Goal: Information Seeking & Learning: Learn about a topic

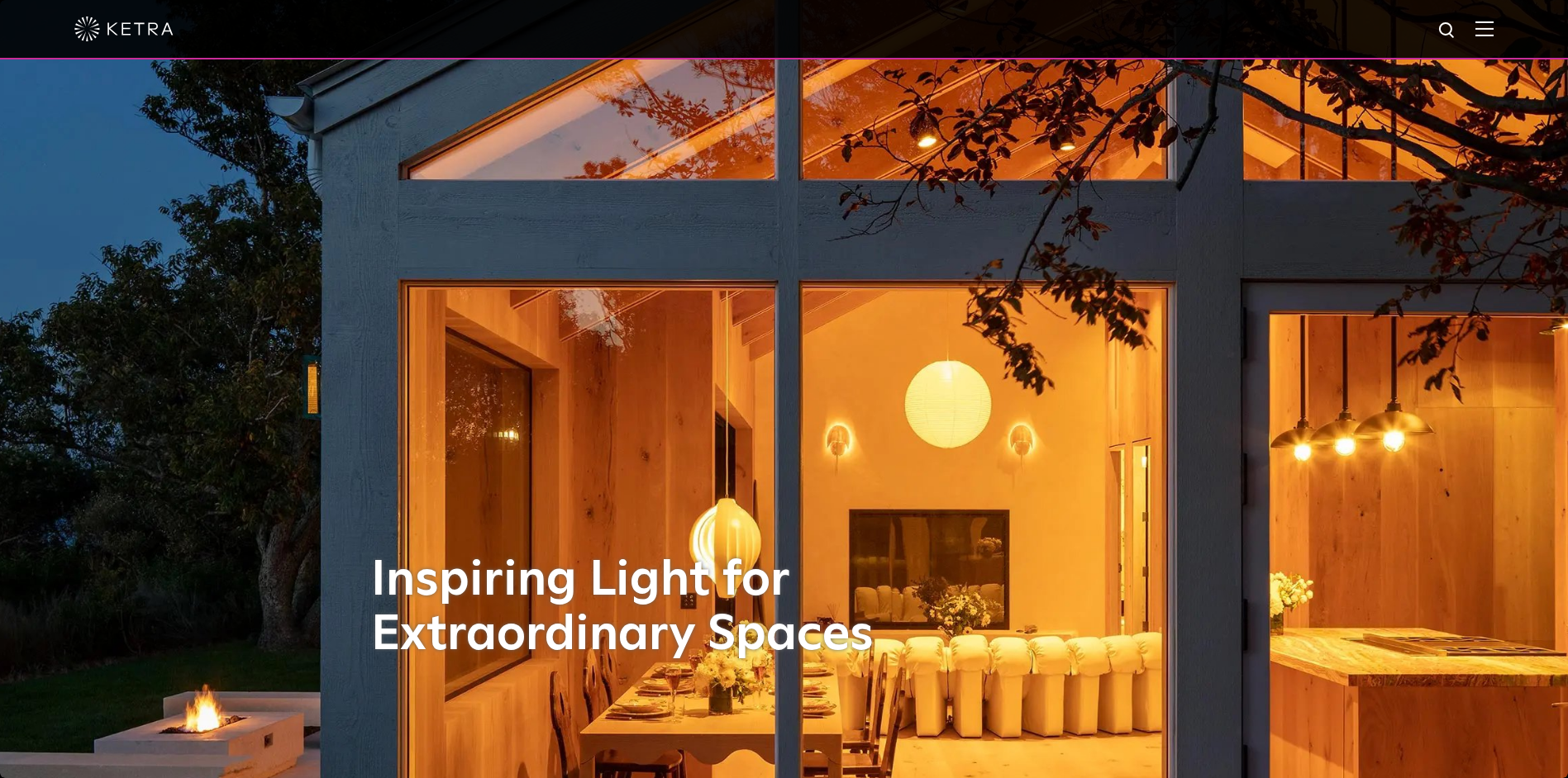
click at [1507, 36] on div at bounding box center [784, 30] width 1568 height 59
click at [1494, 22] on img at bounding box center [1485, 28] width 19 height 16
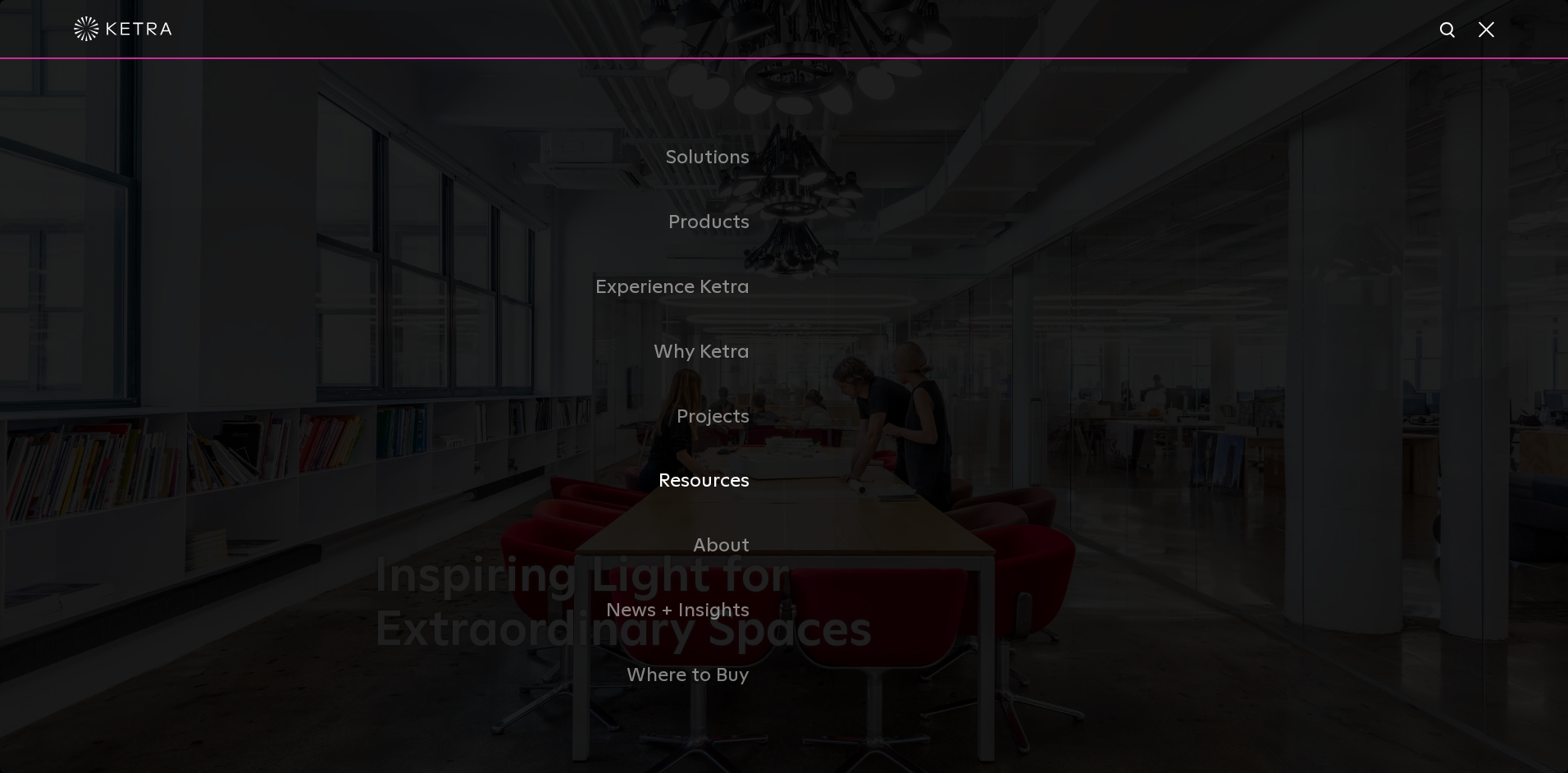
click at [735, 480] on link "Resources" at bounding box center [579, 481] width 411 height 65
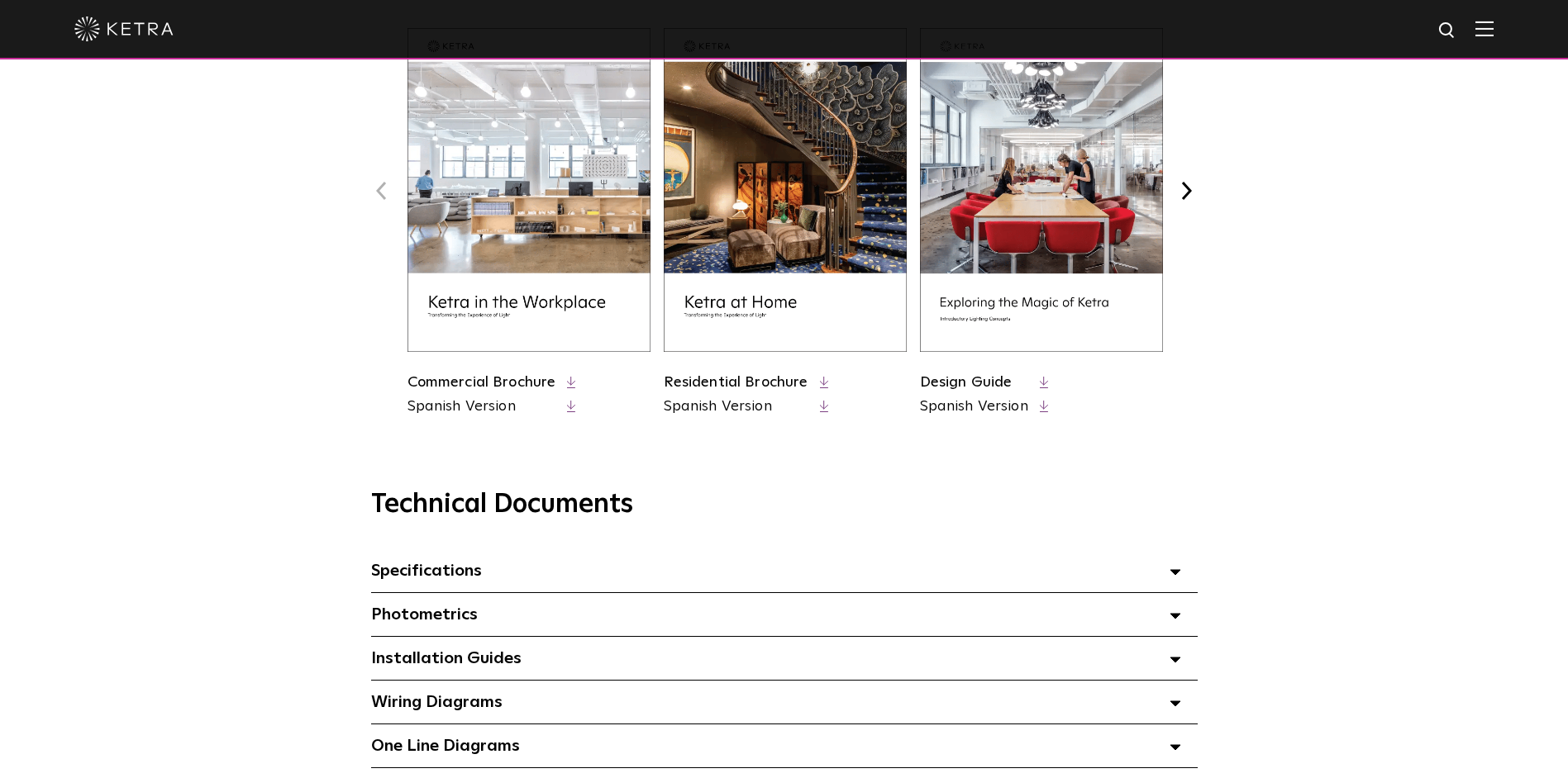
scroll to position [414, 0]
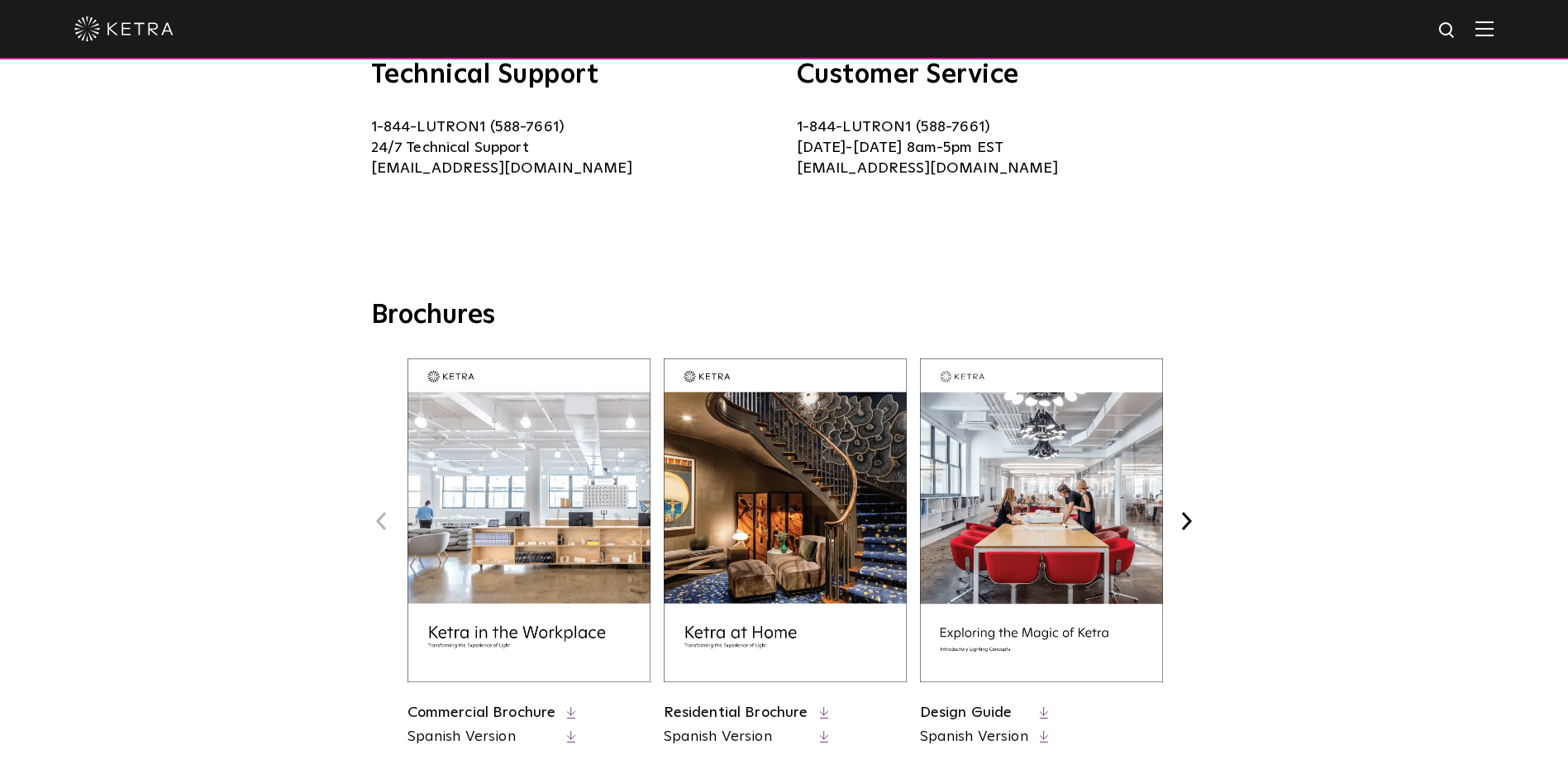
click at [1171, 520] on div "Previous Commercial Brochure Spanish Version" at bounding box center [784, 554] width 827 height 391
click at [1180, 520] on button "Next" at bounding box center [1187, 521] width 21 height 21
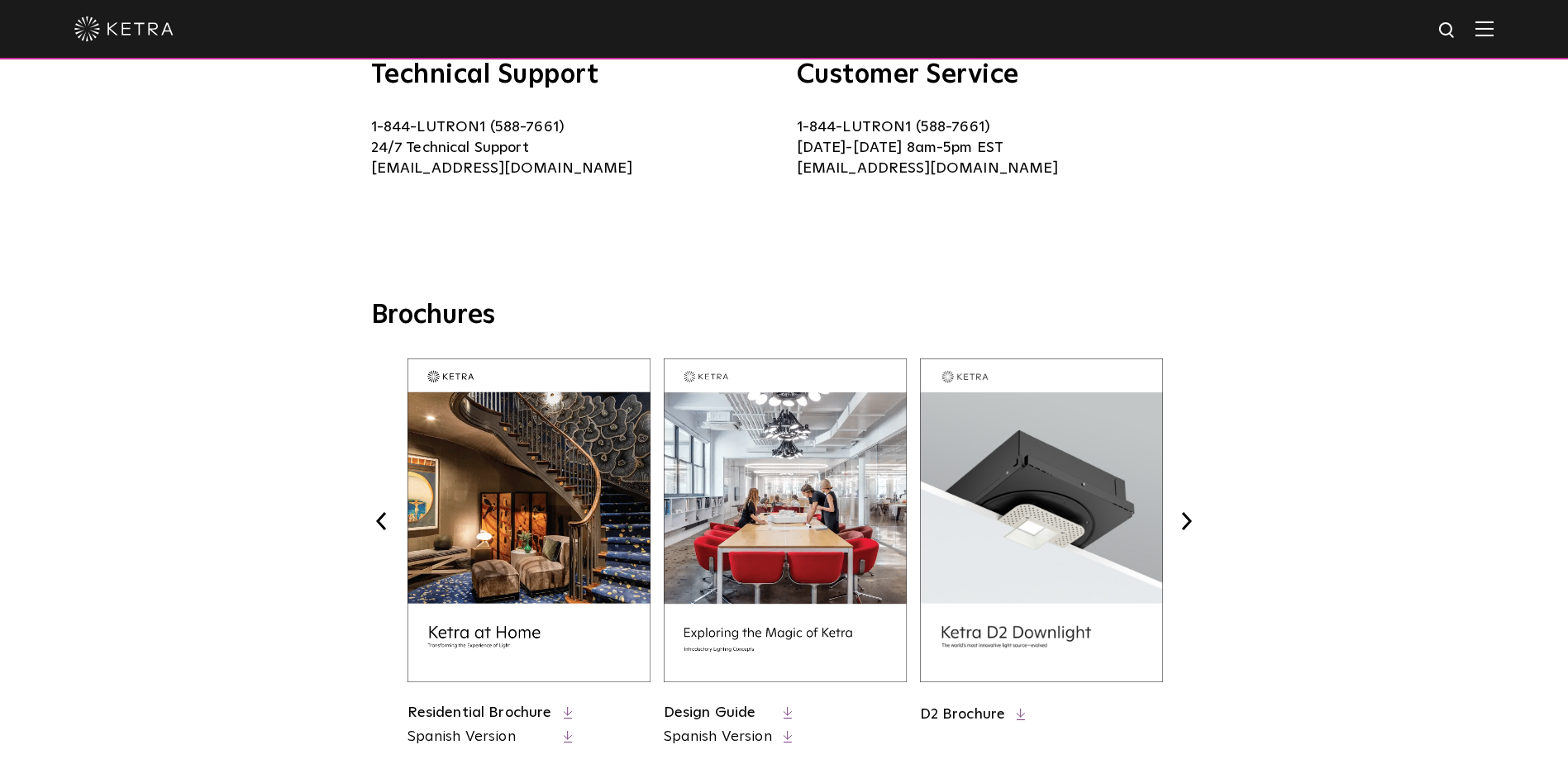
click at [1180, 520] on button "Next" at bounding box center [1187, 521] width 21 height 21
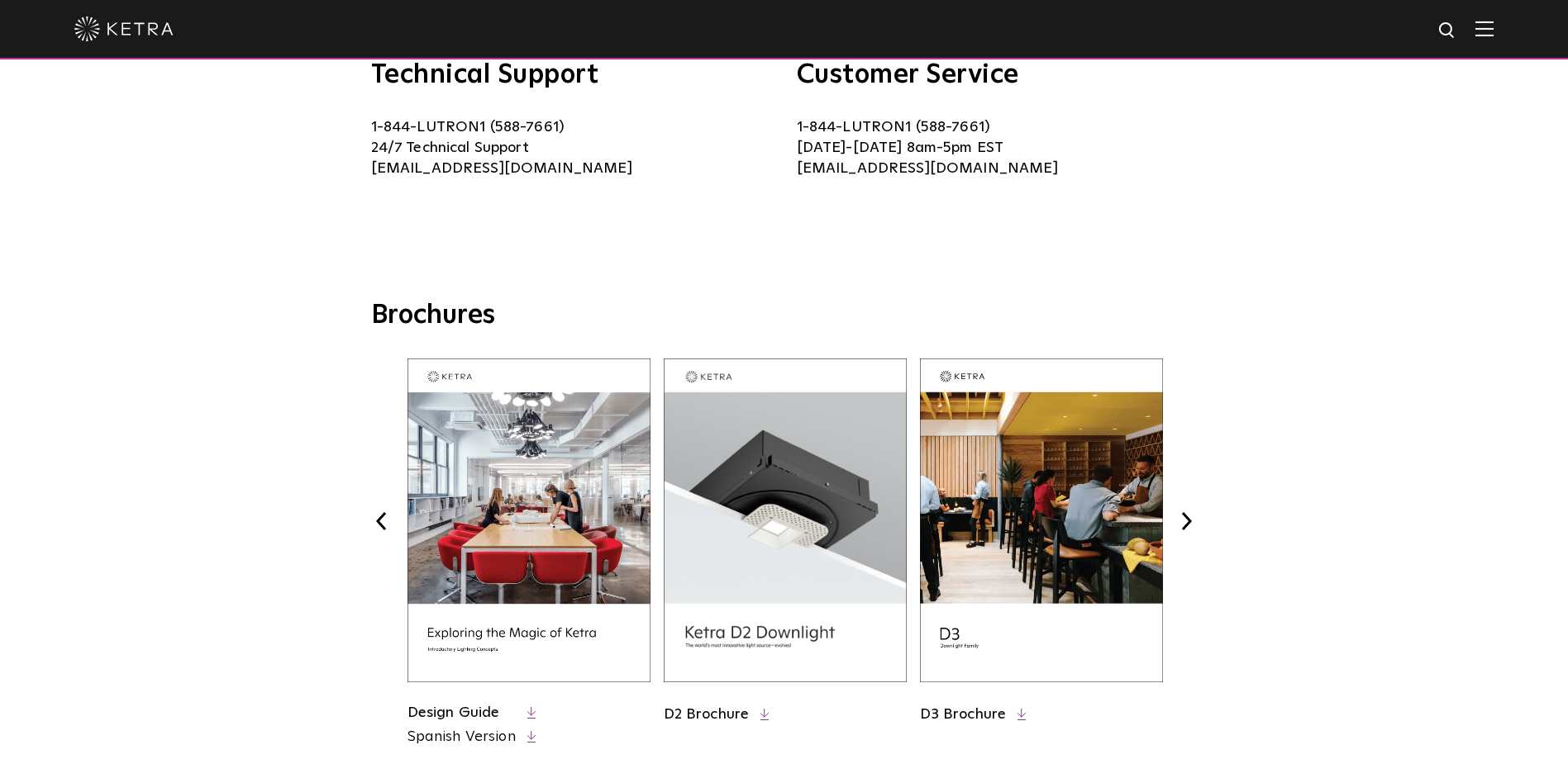
click at [1180, 520] on button "Next" at bounding box center [1187, 521] width 21 height 21
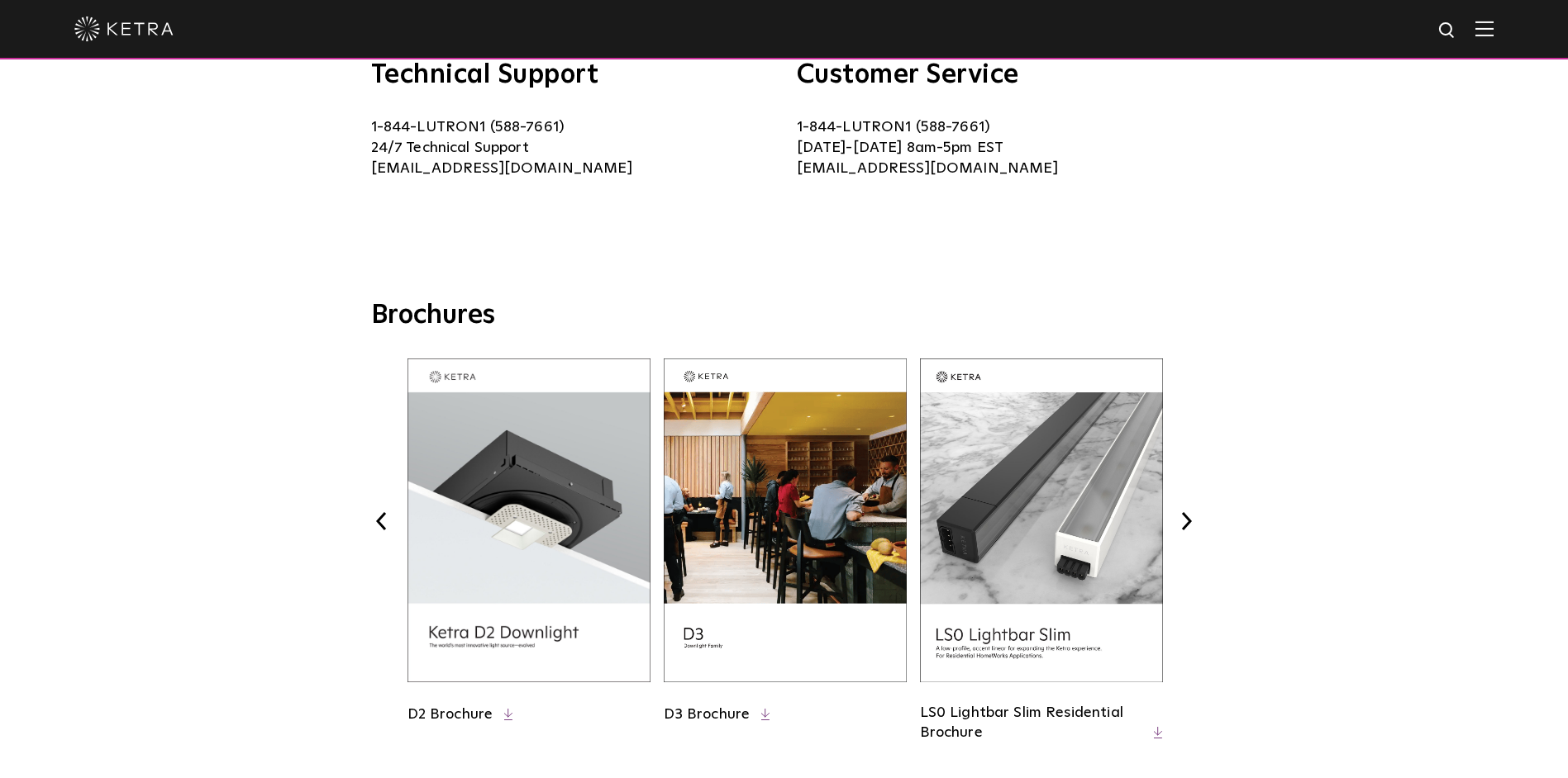
click at [1180, 520] on button "Next" at bounding box center [1187, 521] width 21 height 21
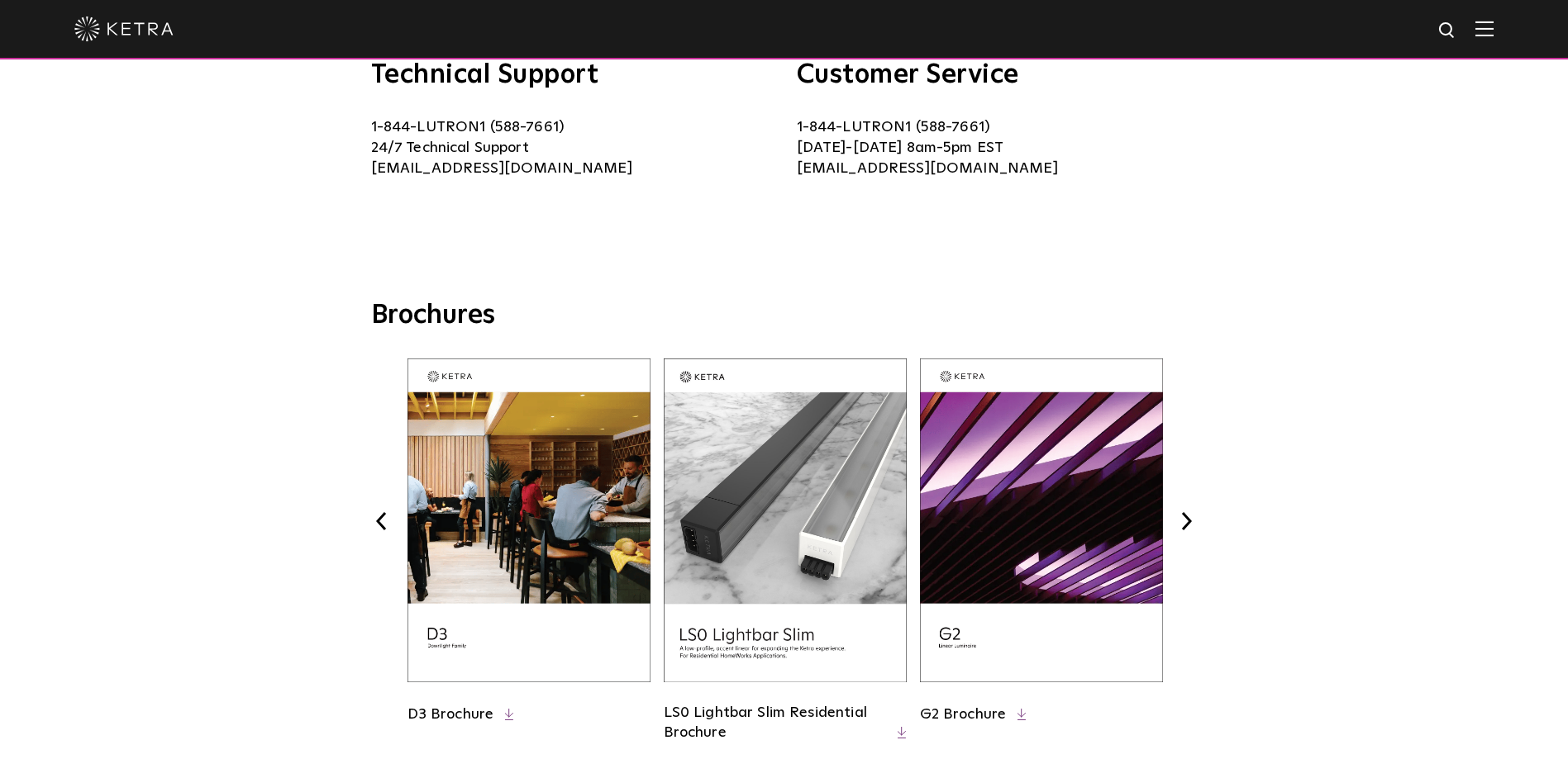
click at [1180, 520] on button "Next" at bounding box center [1187, 521] width 21 height 21
